Goal: Navigation & Orientation: Understand site structure

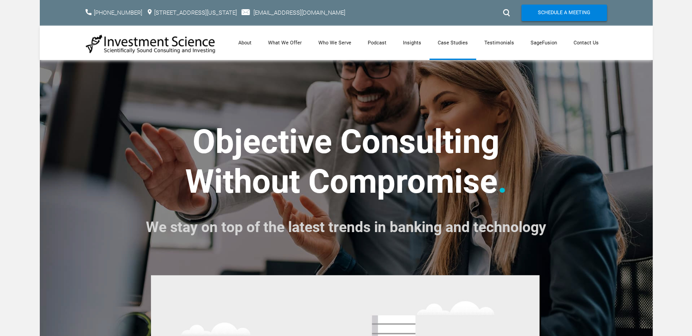
click at [452, 42] on link "Case Studies" at bounding box center [453, 43] width 47 height 34
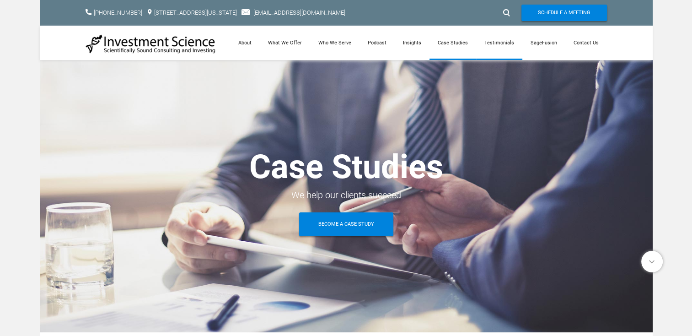
click at [506, 43] on link "Testimonials" at bounding box center [499, 43] width 46 height 34
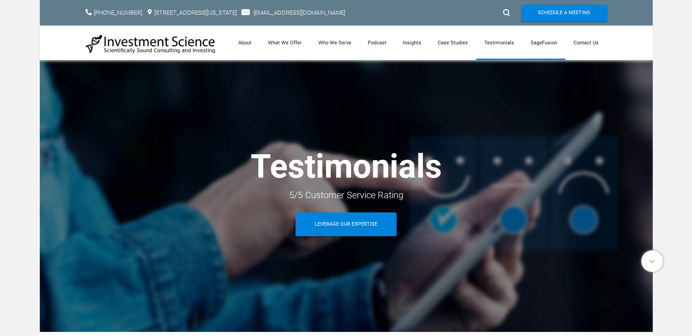
click at [528, 44] on link "SageFusion" at bounding box center [543, 43] width 43 height 34
click at [295, 43] on link "What We Offer" at bounding box center [285, 43] width 50 height 34
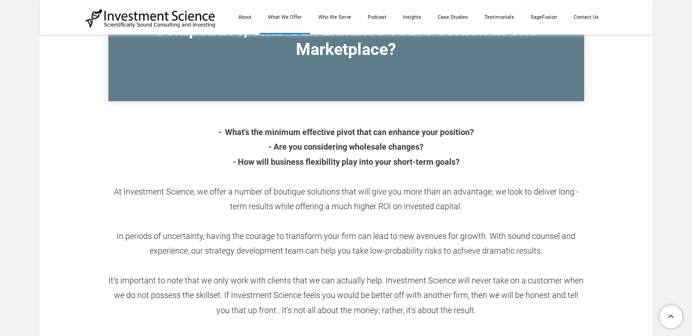
scroll to position [275, 0]
